Goal: Task Accomplishment & Management: Use online tool/utility

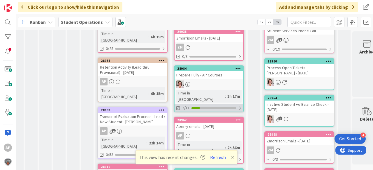
scroll to position [120, 7]
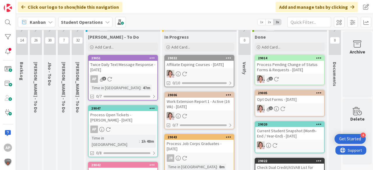
scroll to position [0, 16]
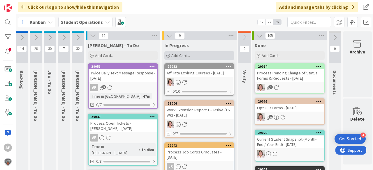
click at [183, 56] on span "Add Card..." at bounding box center [180, 55] width 19 height 5
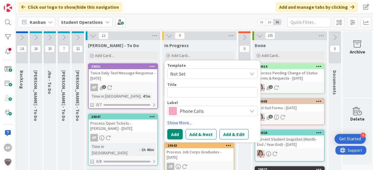
click at [199, 74] on span "Not Set" at bounding box center [206, 74] width 73 height 8
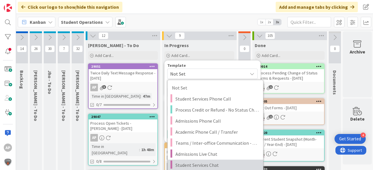
click at [236, 160] on link "Student Services Chat" at bounding box center [214, 165] width 95 height 11
type textarea "x"
type textarea "Student Services Chat"
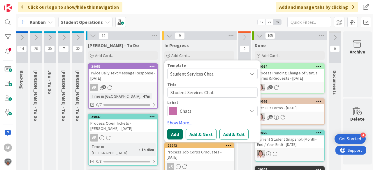
click at [178, 133] on button "Add" at bounding box center [174, 134] width 15 height 10
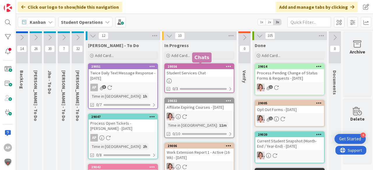
click at [201, 79] on div at bounding box center [199, 81] width 69 height 5
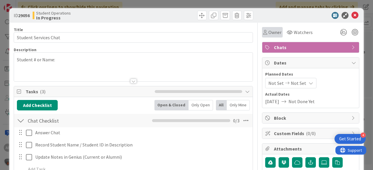
click at [263, 31] on icon at bounding box center [265, 32] width 4 height 5
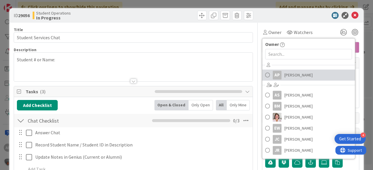
click at [289, 77] on span "[PERSON_NAME]" at bounding box center [298, 75] width 28 height 9
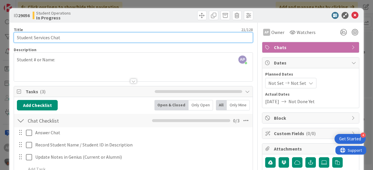
click at [93, 38] on input "Student Services Chat" at bounding box center [133, 37] width 239 height 10
type input "Student Services Chat [PERSON_NAME]"
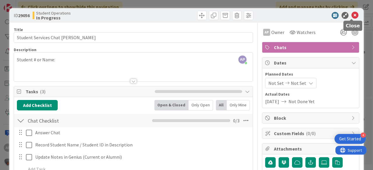
click at [351, 14] on icon at bounding box center [354, 15] width 7 height 7
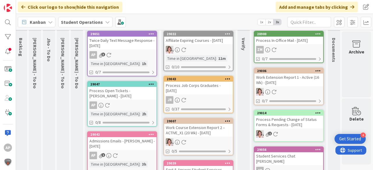
scroll to position [0, 21]
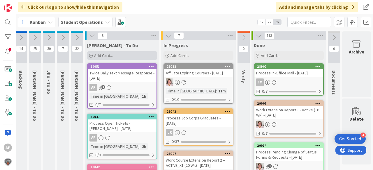
click at [101, 56] on span "Add Card..." at bounding box center [103, 55] width 19 height 5
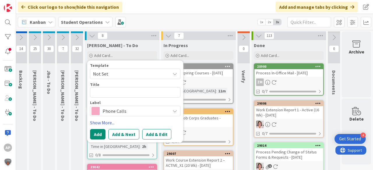
click at [119, 70] on span "Not Set" at bounding box center [129, 74] width 73 height 8
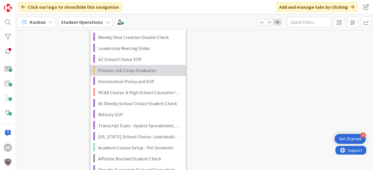
scroll to position [1257, 21]
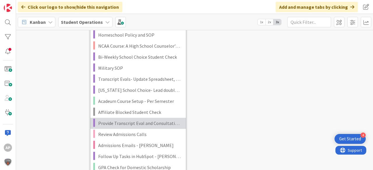
click at [153, 124] on span "Provide Transcript Eval and Consultation Call Data" at bounding box center [139, 124] width 83 height 8
type textarea "x"
type textarea "Provide Transcript Eval and Consultation Call Data"
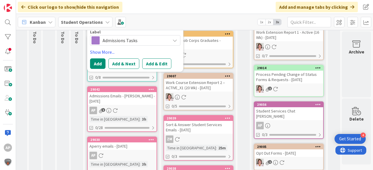
scroll to position [16, 21]
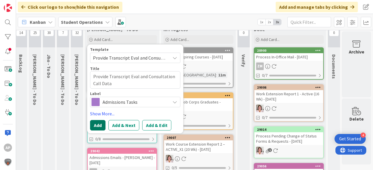
click at [92, 124] on button "Add" at bounding box center [97, 125] width 15 height 10
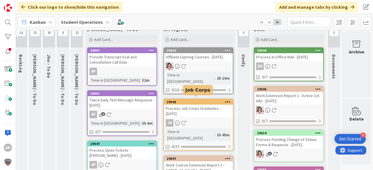
scroll to position [0, 21]
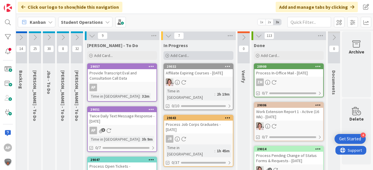
click at [179, 54] on span "Add Card..." at bounding box center [179, 55] width 19 height 5
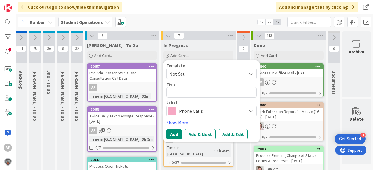
click at [190, 76] on span "Not Set" at bounding box center [205, 74] width 73 height 8
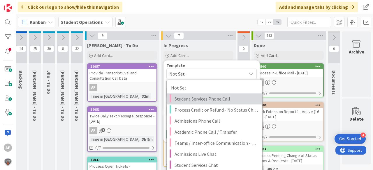
click at [201, 100] on span "Student Services Phone Call" at bounding box center [215, 99] width 83 height 8
type textarea "x"
type textarea "Student Services Phone Call"
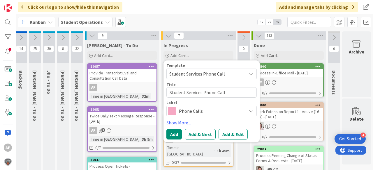
click at [218, 44] on div "In Progress" at bounding box center [198, 45] width 70 height 6
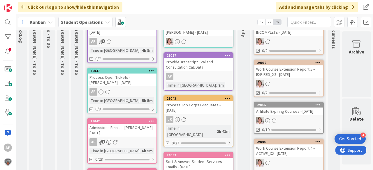
scroll to position [14, 21]
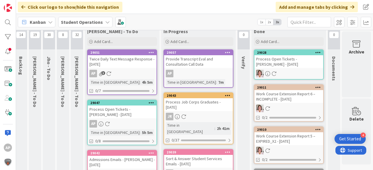
type textarea "x"
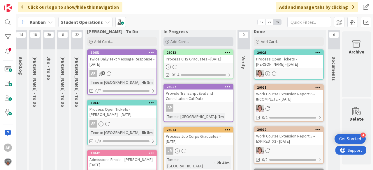
click at [171, 40] on span "Add Card..." at bounding box center [179, 41] width 19 height 5
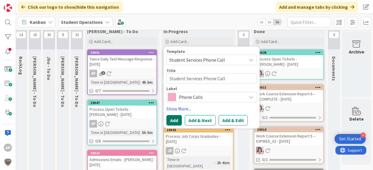
click at [172, 121] on button "Add" at bounding box center [173, 120] width 15 height 10
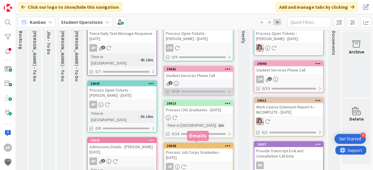
scroll to position [0, 21]
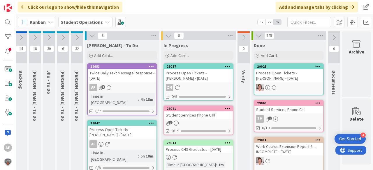
click at [192, 118] on div "Student Services Phone Call" at bounding box center [198, 115] width 69 height 8
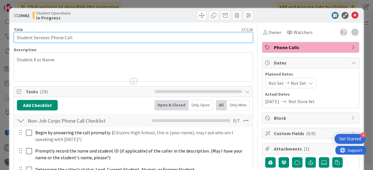
click at [101, 37] on input "Student Services Phone Call" at bounding box center [133, 37] width 239 height 10
click at [112, 36] on input "Student Services Phone Call -" at bounding box center [133, 37] width 239 height 10
type input "Student Services Phone Call - [PERSON_NAME]"
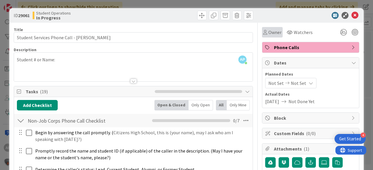
click at [268, 33] on span "Owner" at bounding box center [274, 32] width 13 height 7
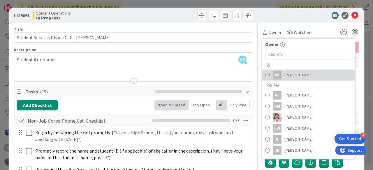
click at [294, 77] on span "[PERSON_NAME]" at bounding box center [298, 75] width 28 height 9
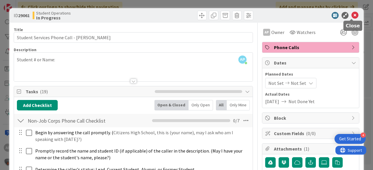
click at [352, 16] on icon at bounding box center [354, 15] width 7 height 7
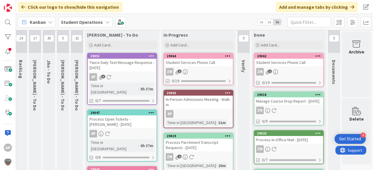
scroll to position [0, 21]
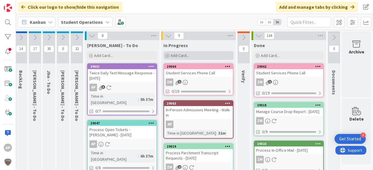
click at [190, 56] on div "Add Card..." at bounding box center [198, 55] width 70 height 9
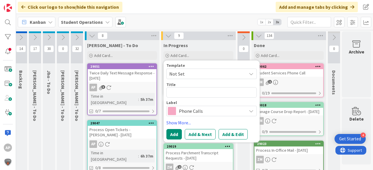
click at [202, 73] on span "Not Set" at bounding box center [205, 74] width 73 height 8
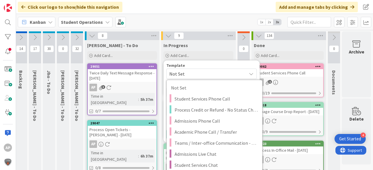
click at [191, 71] on span "Not Set" at bounding box center [205, 74] width 73 height 8
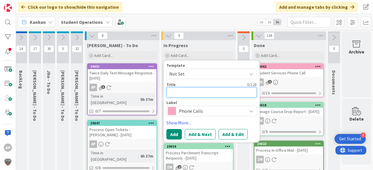
click at [201, 90] on textarea at bounding box center [211, 92] width 90 height 10
click at [202, 111] on span "Phone Calls" at bounding box center [211, 111] width 65 height 8
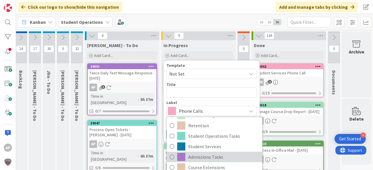
scroll to position [93, 0]
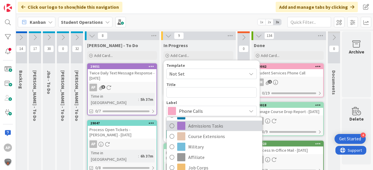
click at [210, 126] on span "Admissions Tasks" at bounding box center [223, 126] width 71 height 9
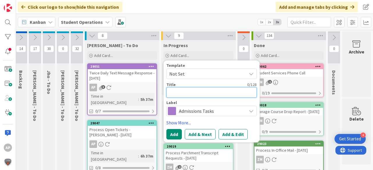
click at [196, 92] on textarea at bounding box center [211, 92] width 90 height 10
type textarea "x"
type textarea "W"
type textarea "x"
type textarea "Wa"
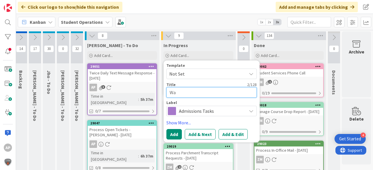
type textarea "x"
type textarea "Wal"
type textarea "x"
type textarea "Walk"
type textarea "x"
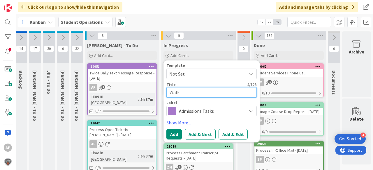
type textarea "Walk-"
type textarea "x"
type textarea "Walk-i"
type textarea "x"
type textarea "Walk-in"
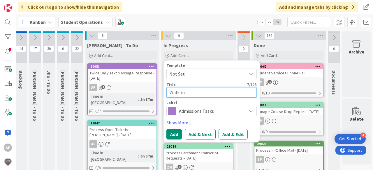
type textarea "x"
type textarea "Walk-in"
type textarea "x"
type textarea "Walk-in A"
type textarea "x"
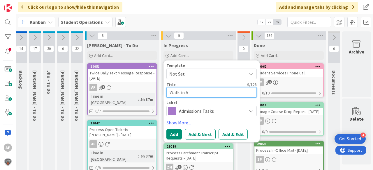
type textarea "Walk-in Ad"
type textarea "x"
type textarea "Walk-in Adm"
type textarea "x"
type textarea "Walk-in Admi"
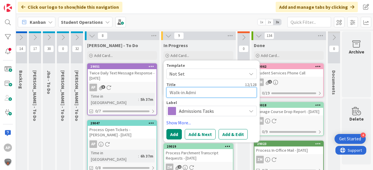
type textarea "x"
type textarea "Walk-in Admis"
type textarea "x"
type textarea "Walk-in Admiss"
type textarea "x"
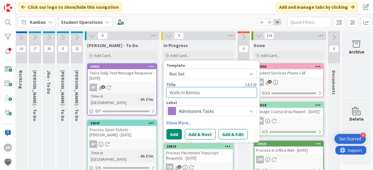
type textarea "Walk-in Admissi"
type textarea "x"
type textarea "Walk-in Admission"
type textarea "x"
type textarea "Walk-in Admissions"
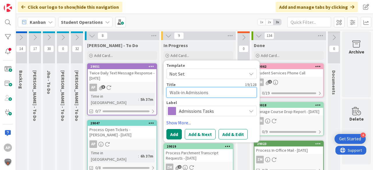
type textarea "x"
type textarea "Walk-in Admissions m"
type textarea "x"
type textarea "Walk-in Admissions me"
type textarea "x"
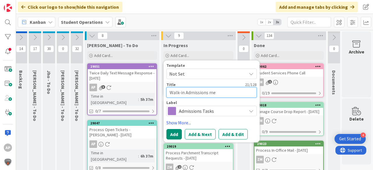
type textarea "Walk-in Admissions mee"
type textarea "x"
type textarea "Walk-in Admissions meet"
type textarea "x"
type textarea "Walk-in Admissions meeti"
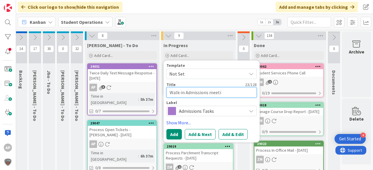
type textarea "x"
type textarea "Walk-in Admissions meetin"
type textarea "x"
type textarea "Walk-in Admissions meeting"
type textarea "x"
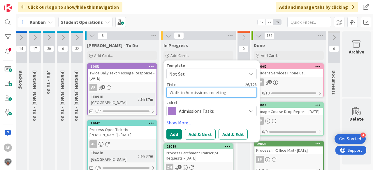
type textarea "Walk-in Admissions meeting"
type textarea "x"
type textarea "Walk-in Admissions meeting -"
type textarea "x"
type textarea "Walk-in Admissions meeting - M"
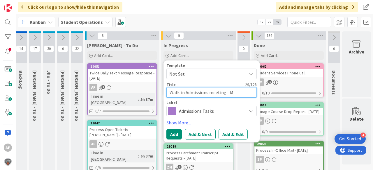
type textarea "x"
type textarea "Walk-in Admissions meeting - Ma"
type textarea "x"
type textarea "Walk-in Admissions meeting - [PERSON_NAME]"
type textarea "x"
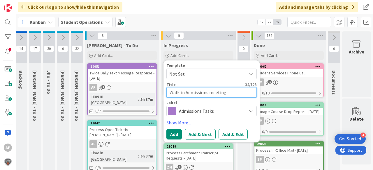
type textarea "Walk-in Admissions meeting - [PERSON_NAME]"
type textarea "x"
type textarea "Walk-in Admissions meeting - [PERSON_NAME]"
type textarea "x"
type textarea "Walk-in Admissions meeting - [PERSON_NAME] [PERSON_NAME]"
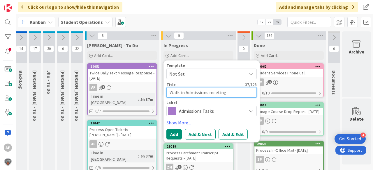
type textarea "x"
type textarea "Walk-in Admissions meeting - [PERSON_NAME] [PERSON_NAME]"
type textarea "x"
type textarea "Walk-in Admissions meeting - [PERSON_NAME] [PERSON_NAME] D"
type textarea "x"
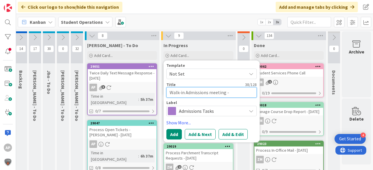
type textarea "Walk-in Admissions meeting - [PERSON_NAME] [PERSON_NAME] De"
type textarea "x"
type textarea "Walk-in Admissions meeting - [PERSON_NAME] [PERSON_NAME] Dec"
type textarea "x"
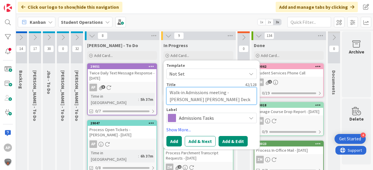
type textarea "Walk-in Admissions meeting - [PERSON_NAME] [PERSON_NAME] Deck"
click at [230, 142] on button "Add & Edit" at bounding box center [232, 141] width 29 height 10
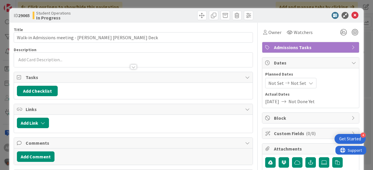
click at [270, 24] on div "Owner Watchers" at bounding box center [310, 30] width 97 height 15
click at [270, 31] on span "Owner" at bounding box center [274, 32] width 13 height 7
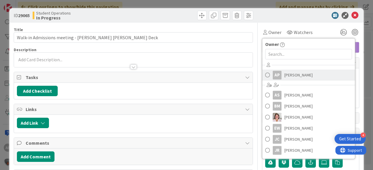
click at [296, 76] on span "[PERSON_NAME]" at bounding box center [298, 75] width 28 height 9
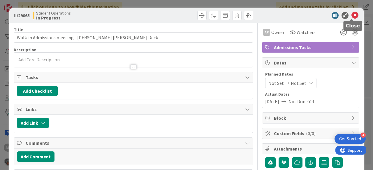
click at [351, 15] on icon at bounding box center [354, 15] width 7 height 7
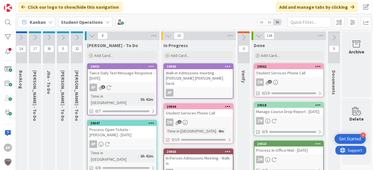
click at [203, 78] on div "Walk-in Admissions meeting - [PERSON_NAME] [PERSON_NAME] Deck" at bounding box center [198, 78] width 69 height 18
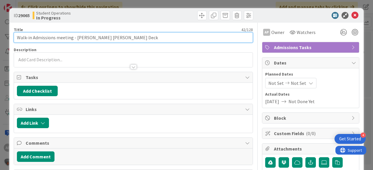
click at [130, 38] on input "Walk-in Admissions meeting - [PERSON_NAME] [PERSON_NAME] Deck" at bounding box center [133, 37] width 239 height 10
type input "Walk-in Admissions meeting - [PERSON_NAME] [PERSON_NAME] Deck (20 minutes)"
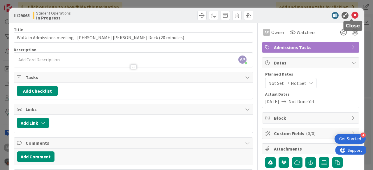
click at [353, 15] on icon at bounding box center [354, 15] width 7 height 7
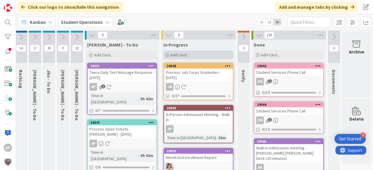
click at [179, 53] on span "Add Card..." at bounding box center [179, 54] width 19 height 5
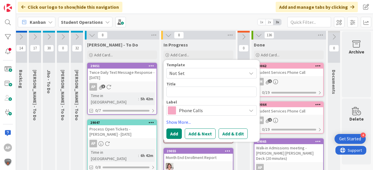
click at [192, 74] on span "Not Set" at bounding box center [205, 74] width 73 height 8
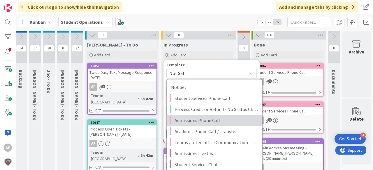
click at [209, 121] on span "Admissions Phone Call" at bounding box center [215, 121] width 83 height 8
type textarea "x"
type textarea "Admissions Phone Call"
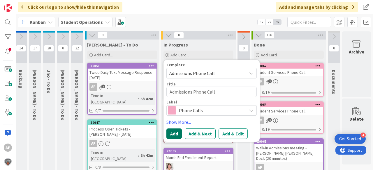
click at [175, 133] on button "Add" at bounding box center [173, 134] width 15 height 10
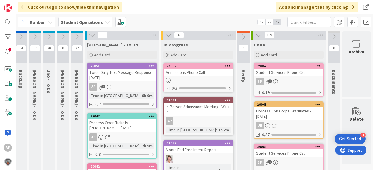
click at [174, 72] on div "Admissions Phone Call" at bounding box center [198, 73] width 69 height 8
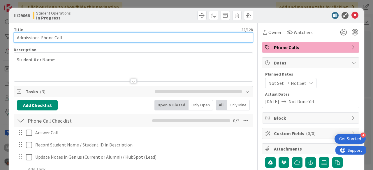
click at [95, 37] on input "Admissions Phone Call" at bounding box center [133, 37] width 239 height 10
type input "Admissions Phone Call - [PERSON_NAME] Mom"
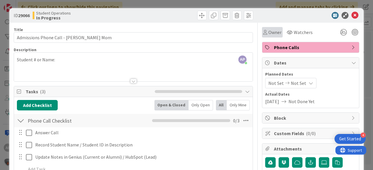
click at [263, 33] on icon at bounding box center [265, 32] width 4 height 5
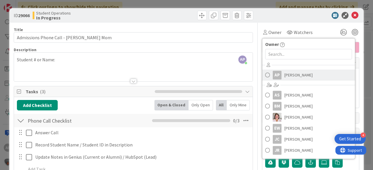
click at [305, 75] on link "AP [PERSON_NAME]" at bounding box center [308, 75] width 93 height 11
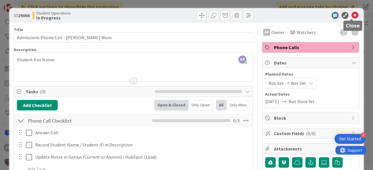
click at [351, 16] on icon at bounding box center [354, 15] width 7 height 7
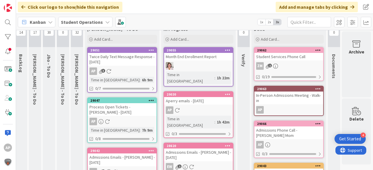
scroll to position [22, 21]
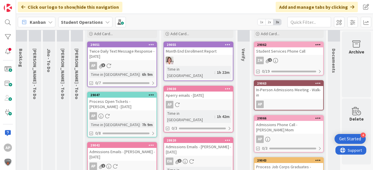
click at [284, 97] on div "In-Person Admissions Meeting - Walk-in" at bounding box center [288, 92] width 69 height 13
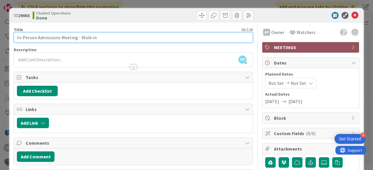
click at [150, 37] on input "In-Person Admissions Meeting - Walk-in" at bounding box center [133, 37] width 239 height 10
type input "In-Person Admissions Meeting - Walk-in - [PERSON_NAME] [PERSON_NAME] Deck"
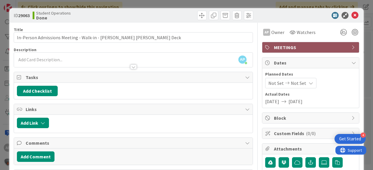
click at [351, 13] on icon at bounding box center [354, 15] width 7 height 7
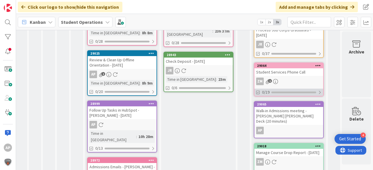
scroll to position [162, 21]
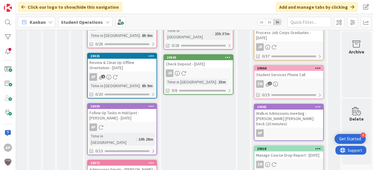
click at [315, 105] on icon at bounding box center [318, 107] width 6 height 4
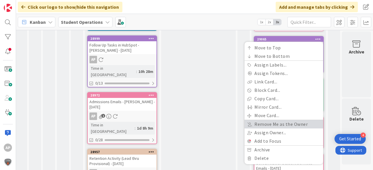
scroll to position [231, 21]
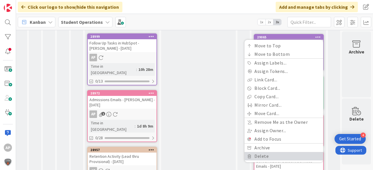
click at [274, 152] on link "Delete" at bounding box center [283, 156] width 79 height 8
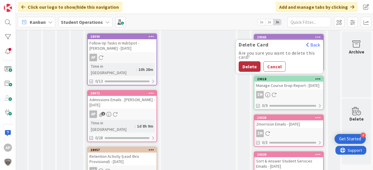
click at [247, 61] on button "Delete" at bounding box center [249, 66] width 22 height 10
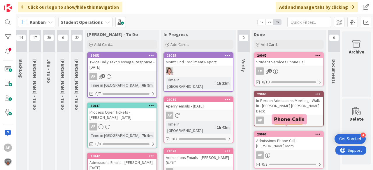
scroll to position [0, 21]
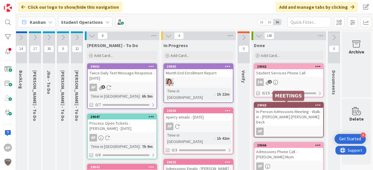
click at [298, 120] on div "29063 In-Person Admissions Meeting - Walk-in - [PERSON_NAME] [PERSON_NAME] Deck…" at bounding box center [289, 120] width 70 height 36
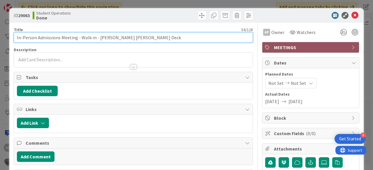
click at [144, 35] on input "In-Person Admissions Meeting - Walk-in - [PERSON_NAME] [PERSON_NAME] Deck" at bounding box center [133, 37] width 239 height 10
drag, startPoint x: 139, startPoint y: 37, endPoint x: 202, endPoint y: 33, distance: 63.6
click at [202, 33] on input "In-Person Admissions Meeting - Walk-in - [PERSON_NAME] [PERSON_NAME] Deck 20 mi…" at bounding box center [133, 37] width 239 height 10
type input "In-Person Admissions Meeting - Walk-in - [PERSON_NAME] [PERSON_NAME] Deck 20 mi…"
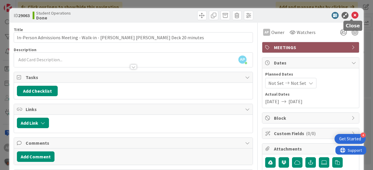
click at [352, 15] on icon at bounding box center [354, 15] width 7 height 7
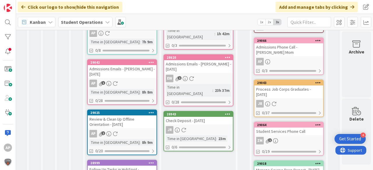
scroll to position [116, 21]
